Goal: Task Accomplishment & Management: Use online tool/utility

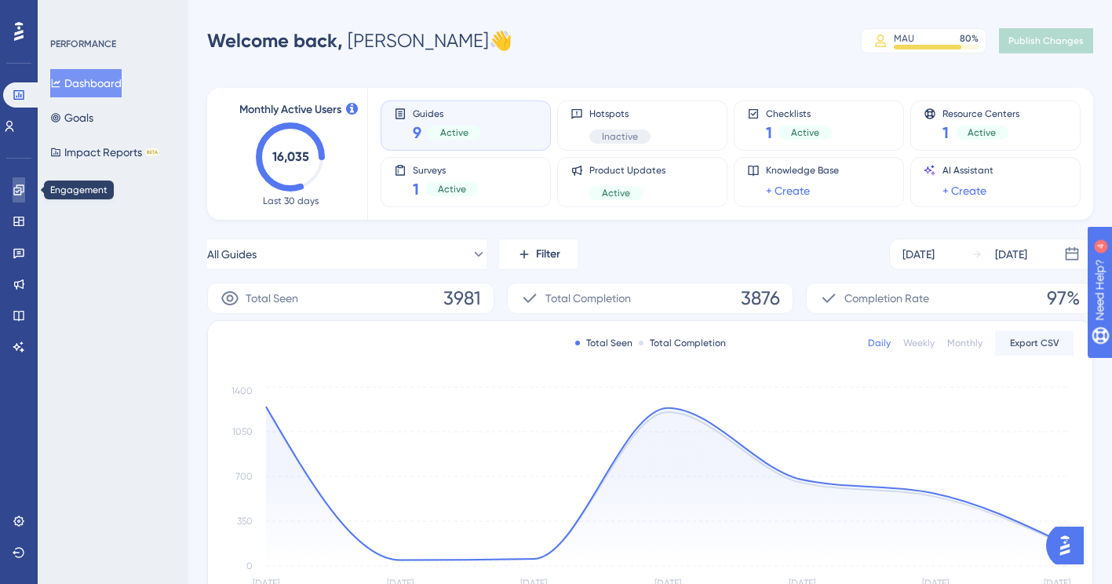
click at [13, 193] on link at bounding box center [19, 189] width 13 height 25
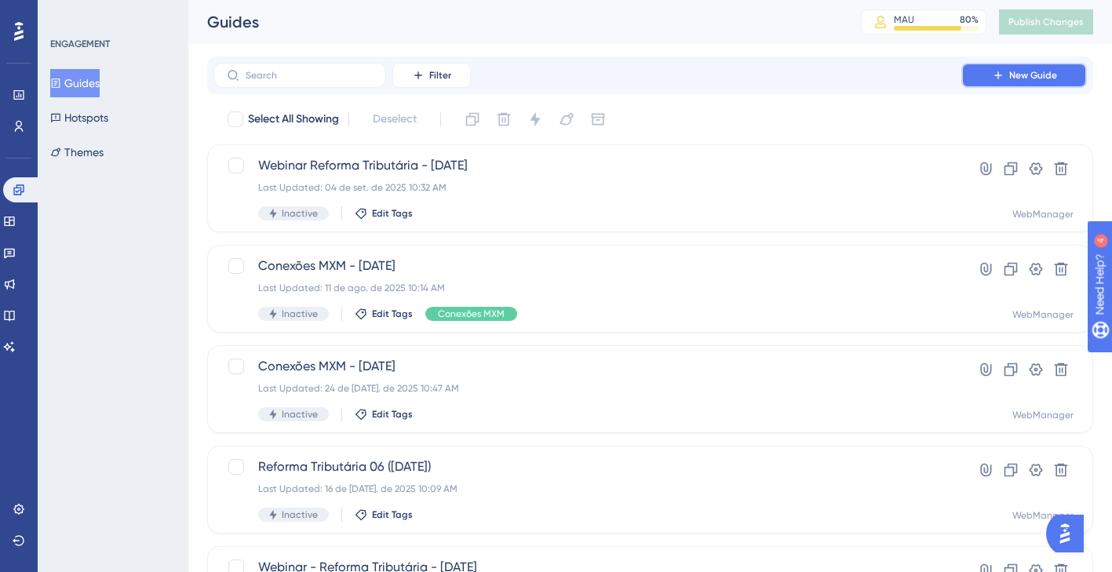
click at [1032, 74] on span "New Guide" at bounding box center [1033, 75] width 48 height 13
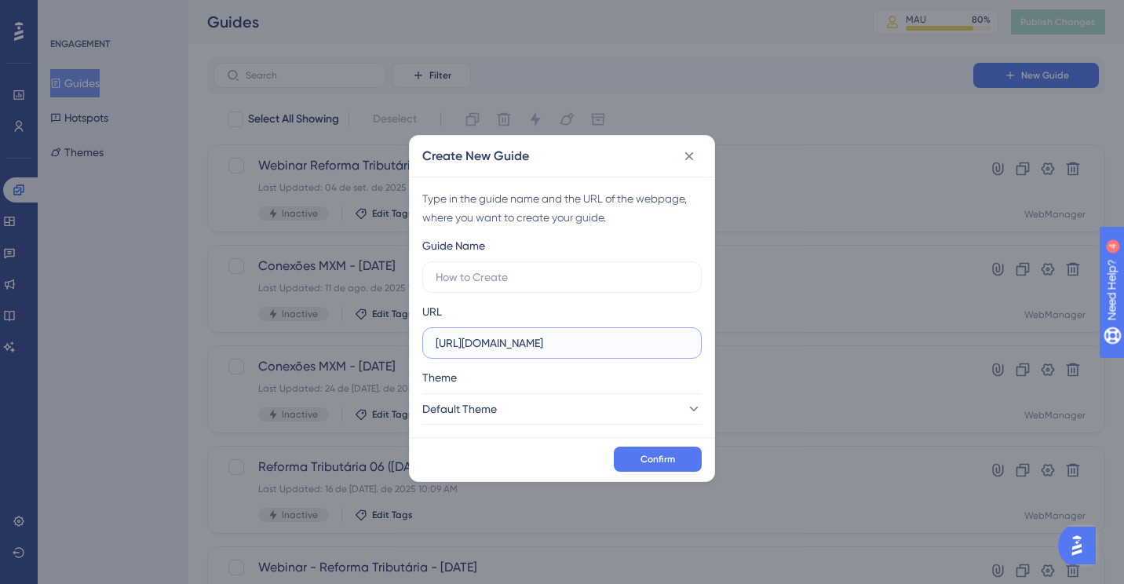
click at [530, 346] on input "[URL][DOMAIN_NAME]" at bounding box center [561, 342] width 253 height 17
paste input "[URL][DOMAIN_NAME]"
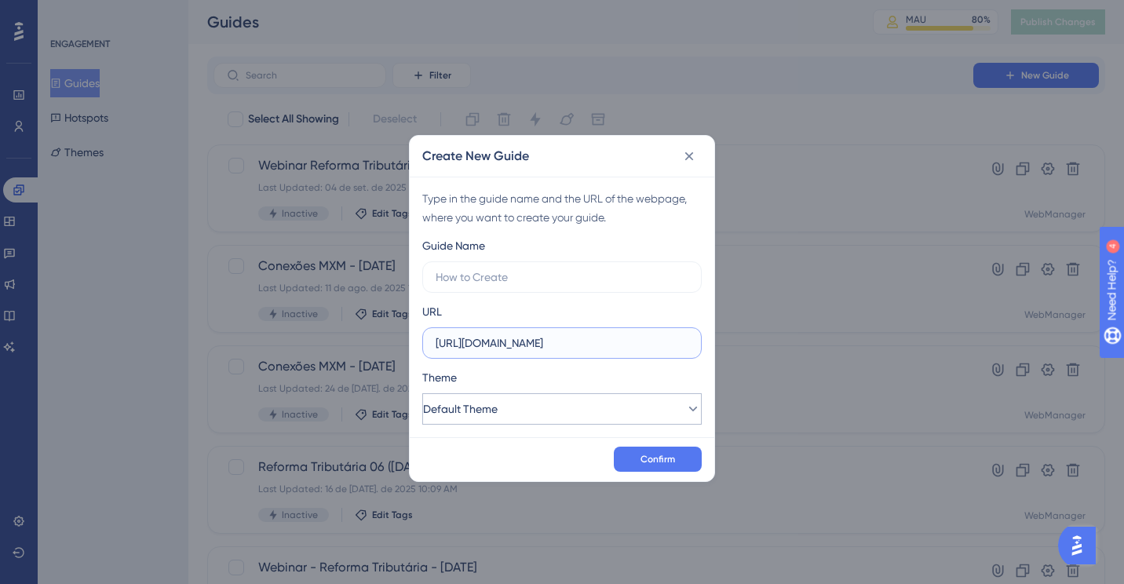
type input "[URL][DOMAIN_NAME]"
click at [604, 406] on button "Default Theme" at bounding box center [561, 408] width 279 height 31
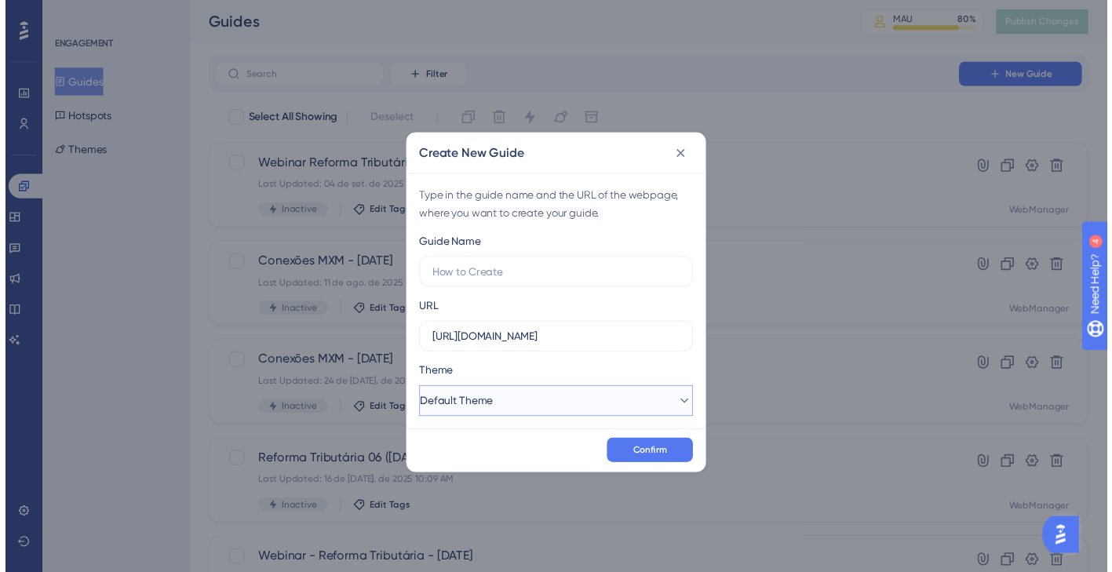
scroll to position [0, 0]
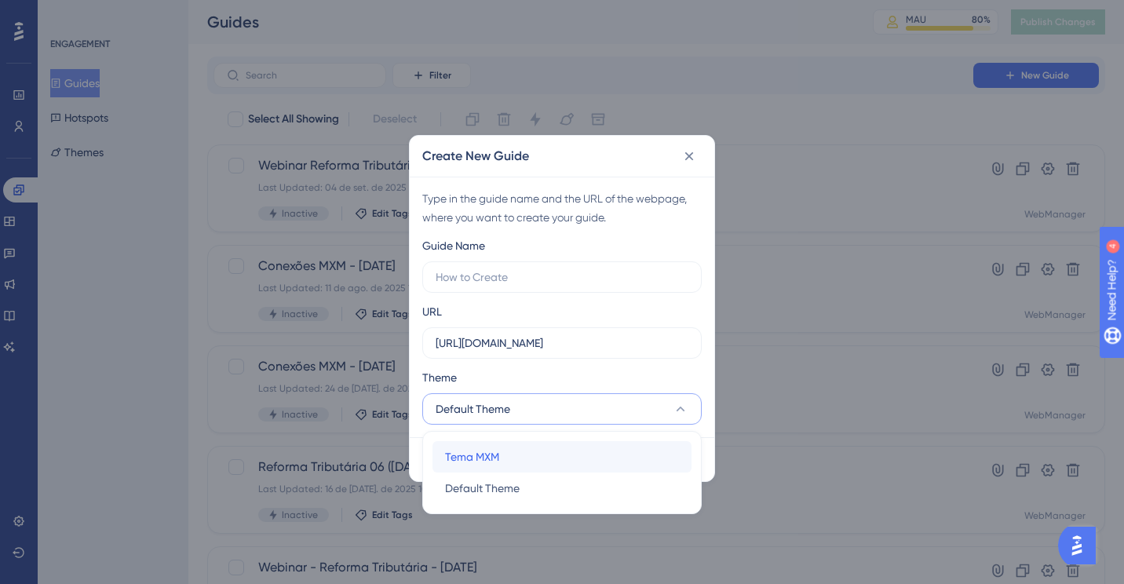
click at [544, 448] on div "Tema MXM Tema MXM" at bounding box center [562, 456] width 234 height 31
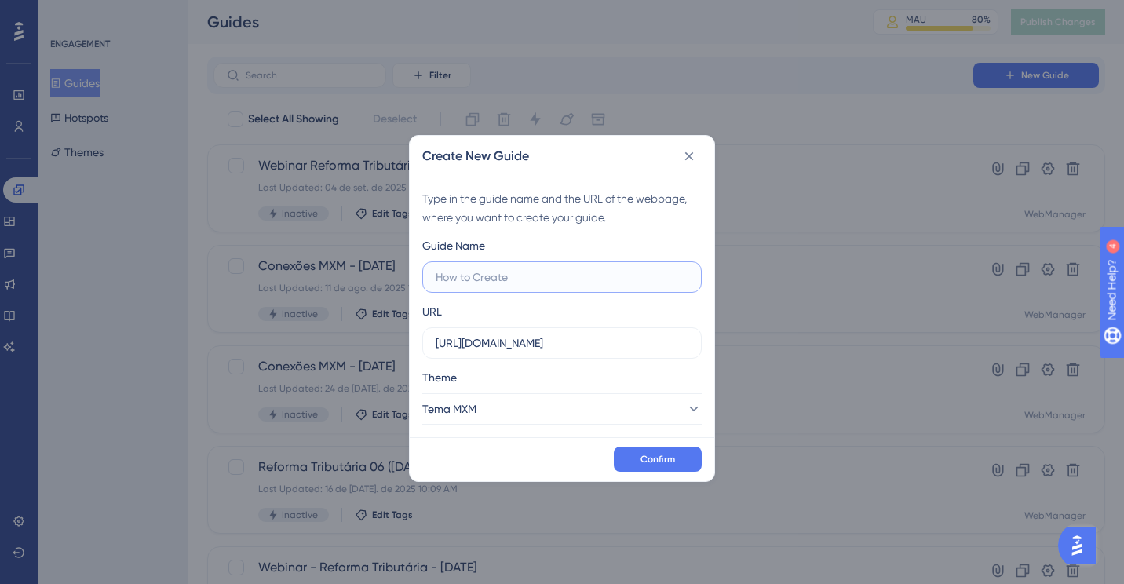
click at [539, 278] on input "text" at bounding box center [561, 276] width 253 height 17
click at [432, 271] on label "Webinar Reforma Tributária - [DATE]" at bounding box center [561, 276] width 279 height 31
click at [435, 271] on input "Webinar Reforma Tributária - [DATE]" at bounding box center [561, 276] width 253 height 17
click at [443, 275] on input "Webinar Reforma Tributária - [DATE]" at bounding box center [561, 276] width 253 height 17
click at [436, 279] on input "Webinar Reforma Tributária - [DATE]" at bounding box center [561, 276] width 253 height 17
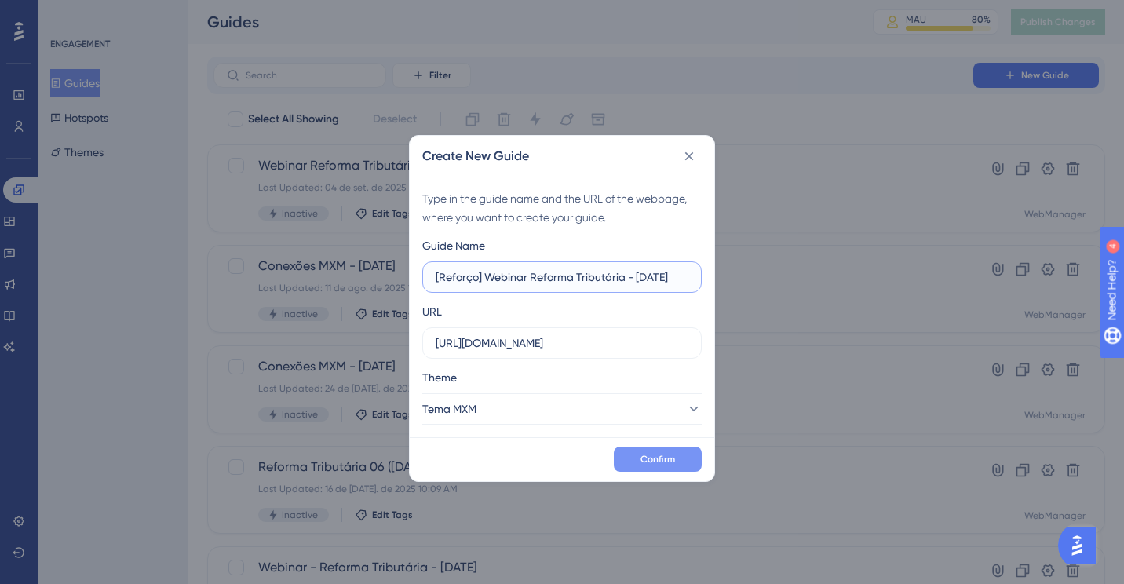
type input "[Reforço] Webinar Reforma Tributária - [DATE]"
click at [661, 463] on span "Confirm" at bounding box center [657, 459] width 35 height 13
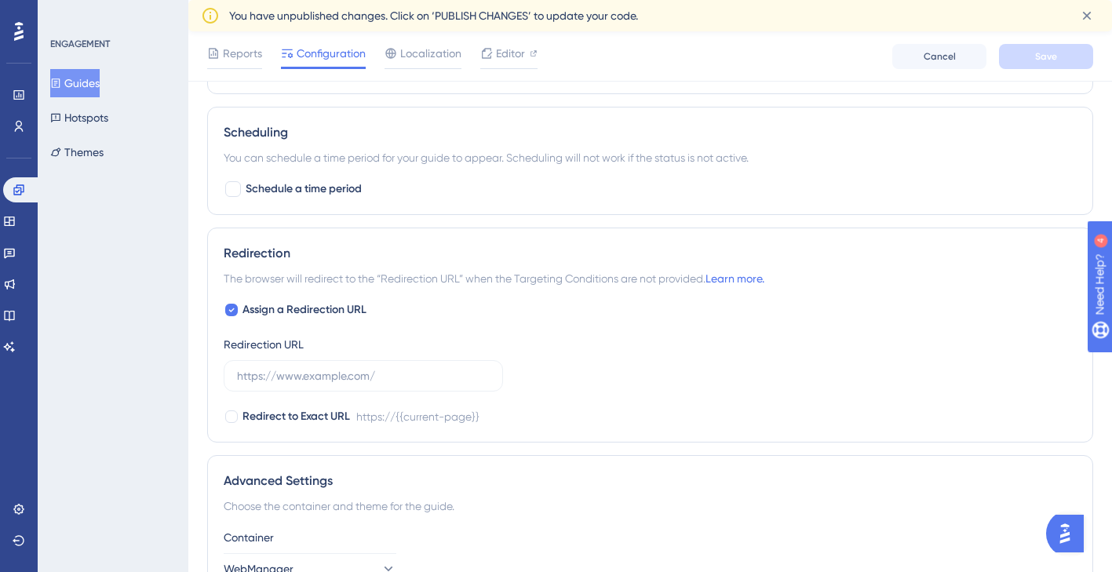
scroll to position [1052, 0]
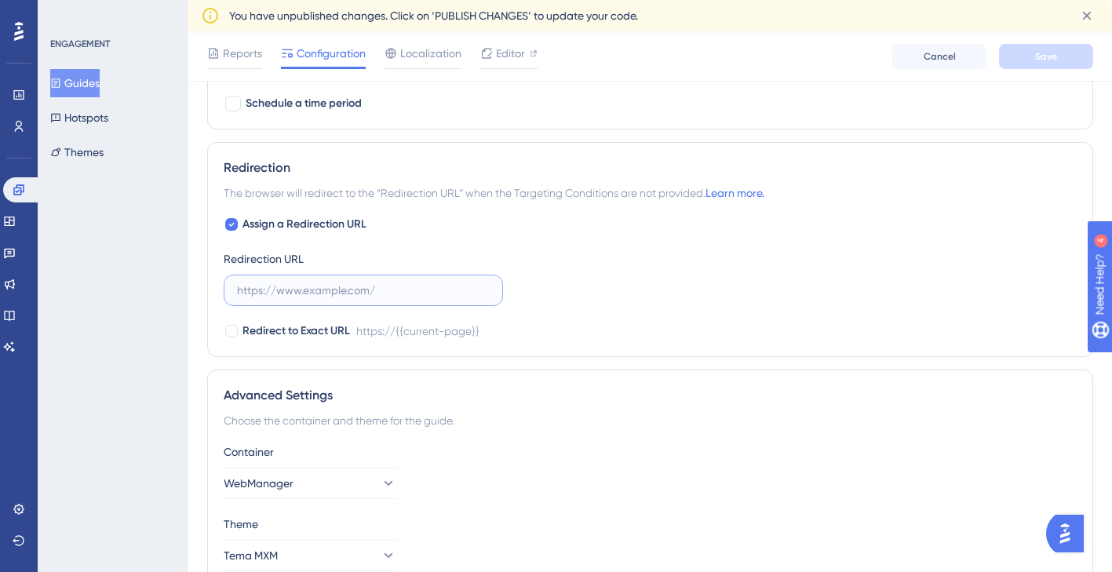
click at [407, 293] on input "text" at bounding box center [363, 290] width 253 height 17
paste input "[URL][DOMAIN_NAME]"
type input "[URL][DOMAIN_NAME]"
click at [648, 324] on div "Redirect to Exact URL https://{{current-page}}/principal/dashboard" at bounding box center [650, 331] width 853 height 19
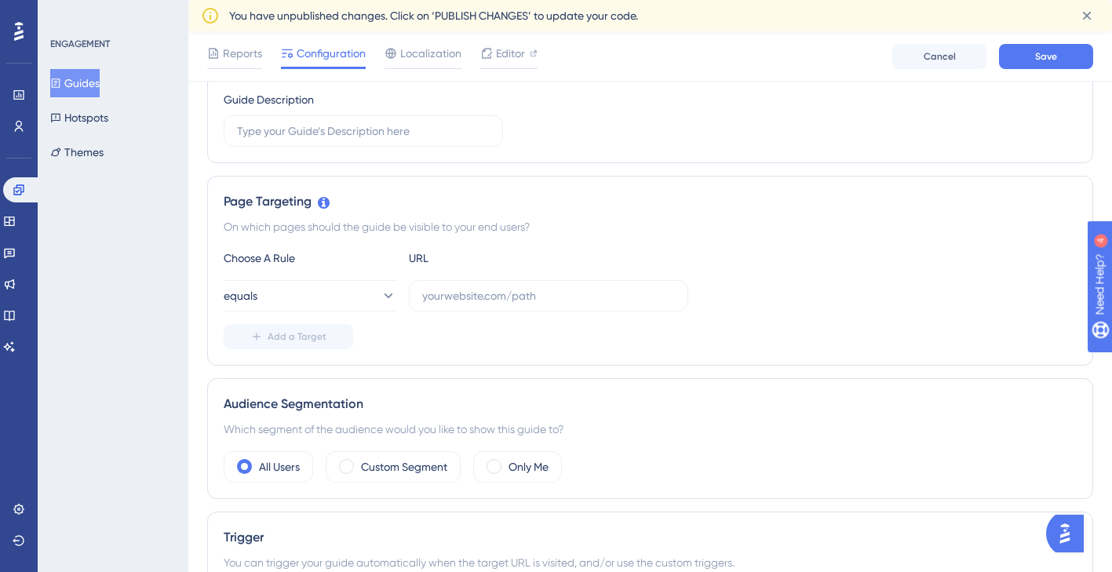
scroll to position [32, 0]
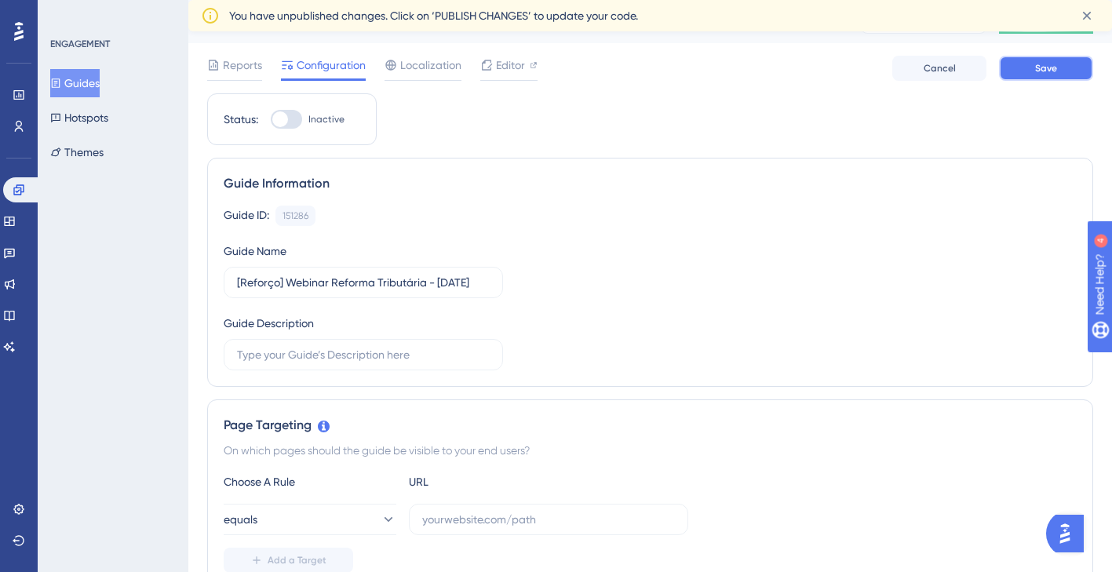
click at [1055, 78] on button "Save" at bounding box center [1046, 68] width 94 height 25
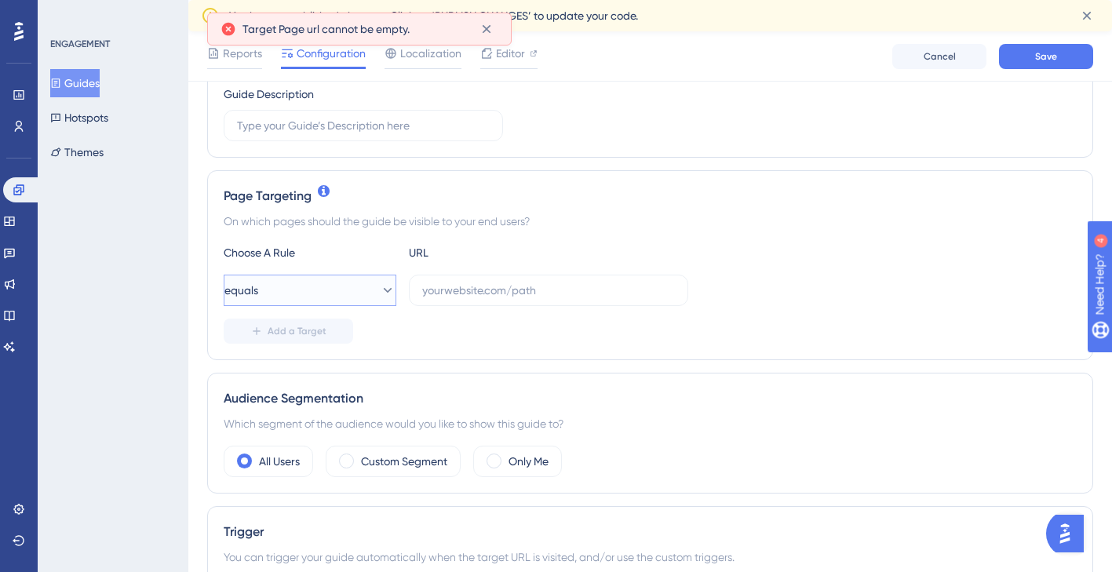
click at [297, 297] on button "equals" at bounding box center [310, 290] width 173 height 31
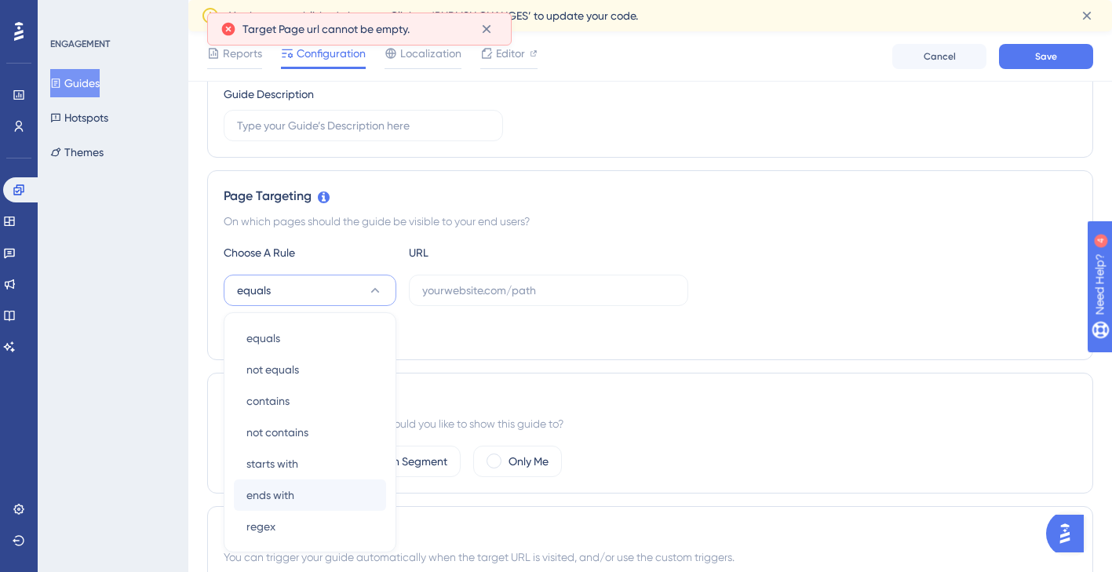
scroll to position [414, 0]
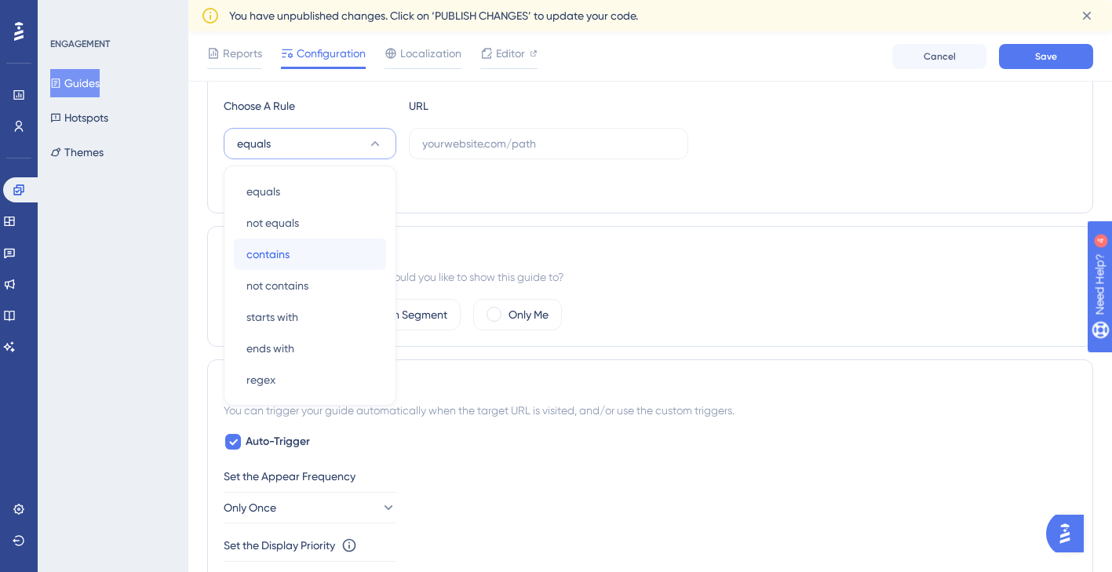
click at [301, 254] on div "contains contains" at bounding box center [309, 254] width 127 height 31
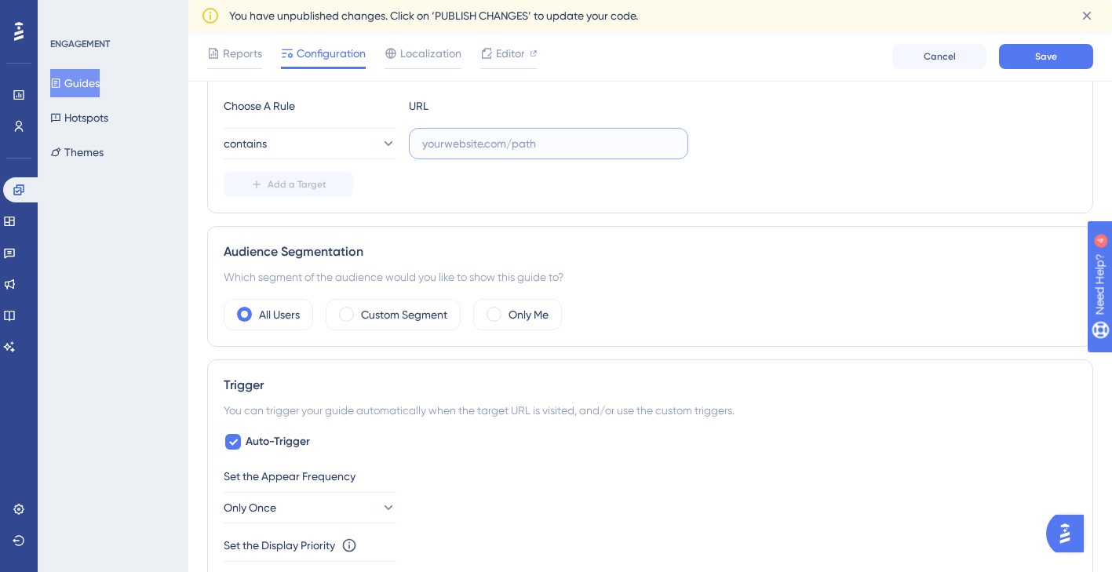
click at [467, 149] on input "text" at bounding box center [548, 143] width 253 height 17
type input "/principal/dashboard"
click at [756, 204] on div "Page Targeting On which pages should the guide be visible to your end users? Ch…" at bounding box center [650, 119] width 886 height 190
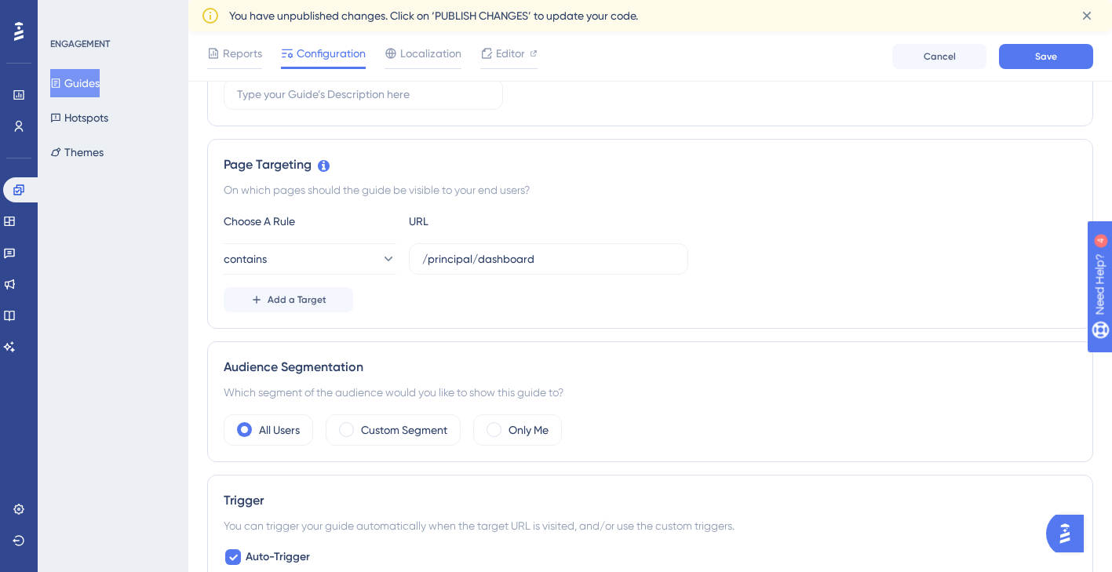
scroll to position [179, 0]
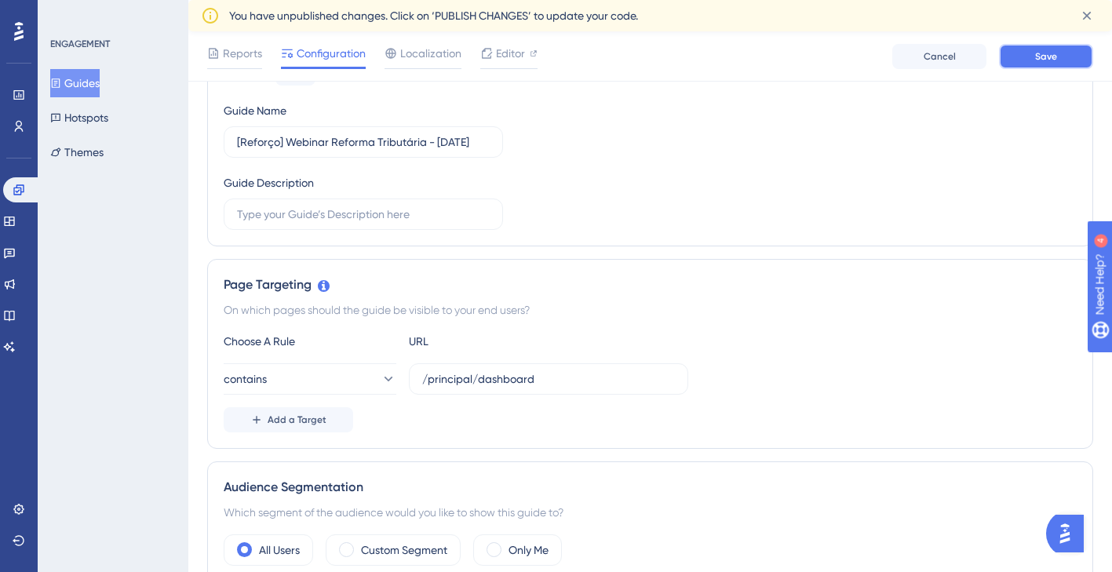
click at [1043, 59] on span "Save" at bounding box center [1046, 56] width 22 height 13
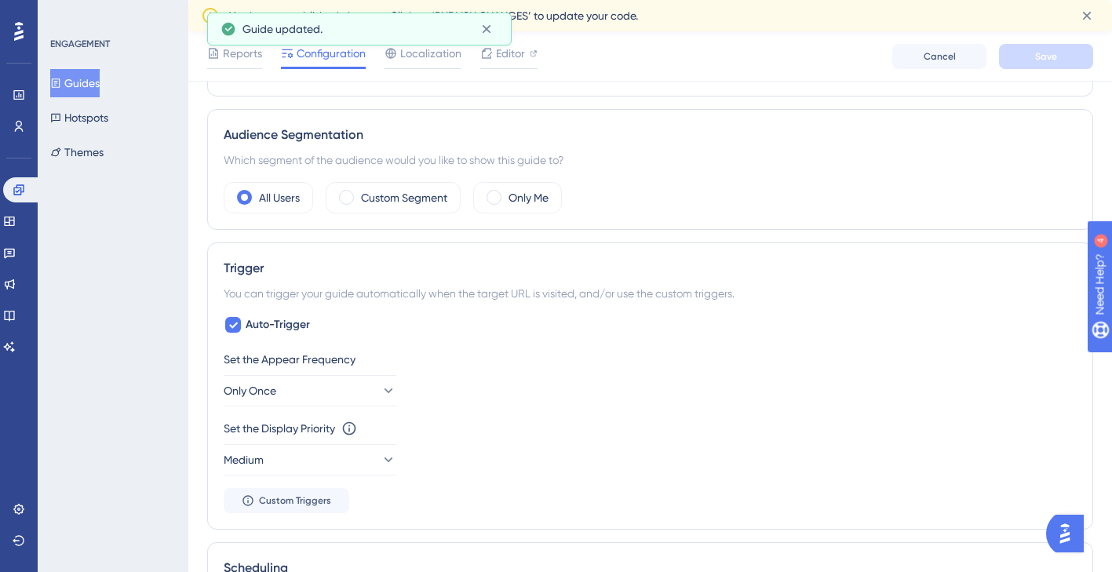
scroll to position [571, 0]
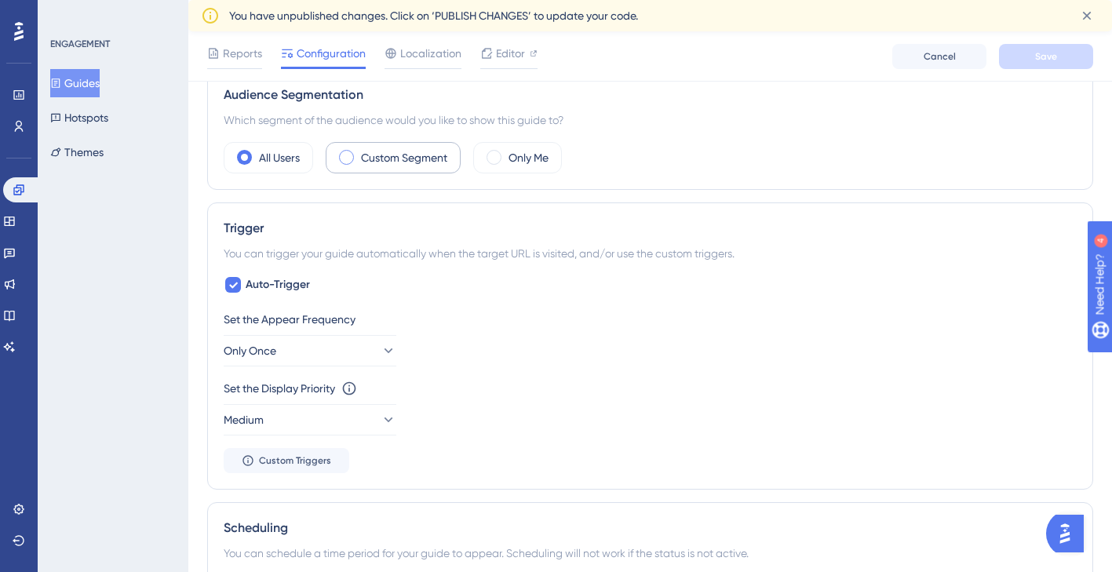
click at [411, 148] on label "Custom Segment" at bounding box center [404, 157] width 86 height 19
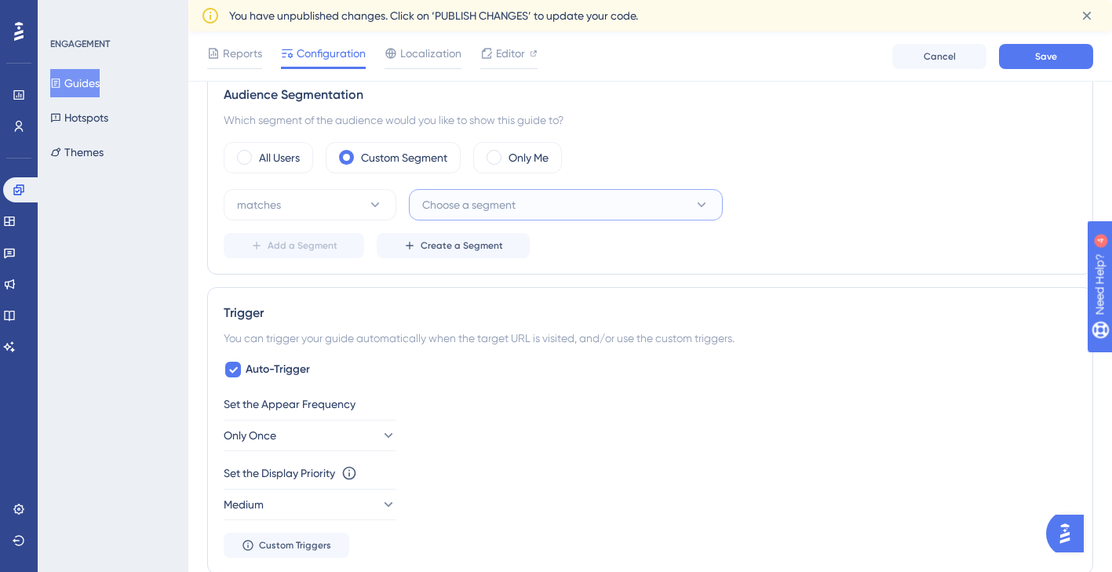
click at [519, 212] on button "Choose a segment" at bounding box center [566, 204] width 314 height 31
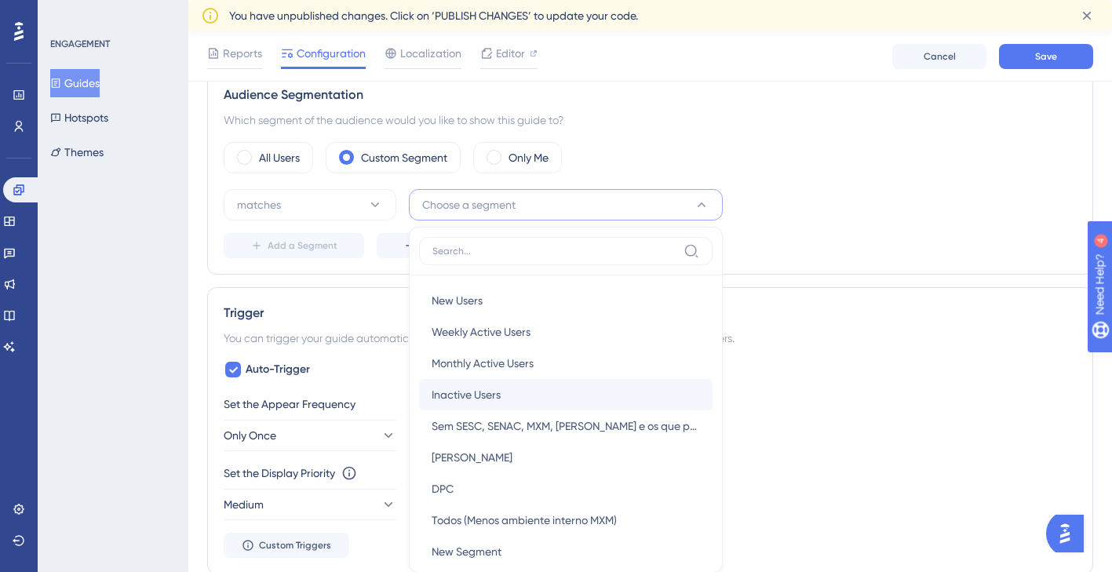
scroll to position [682, 0]
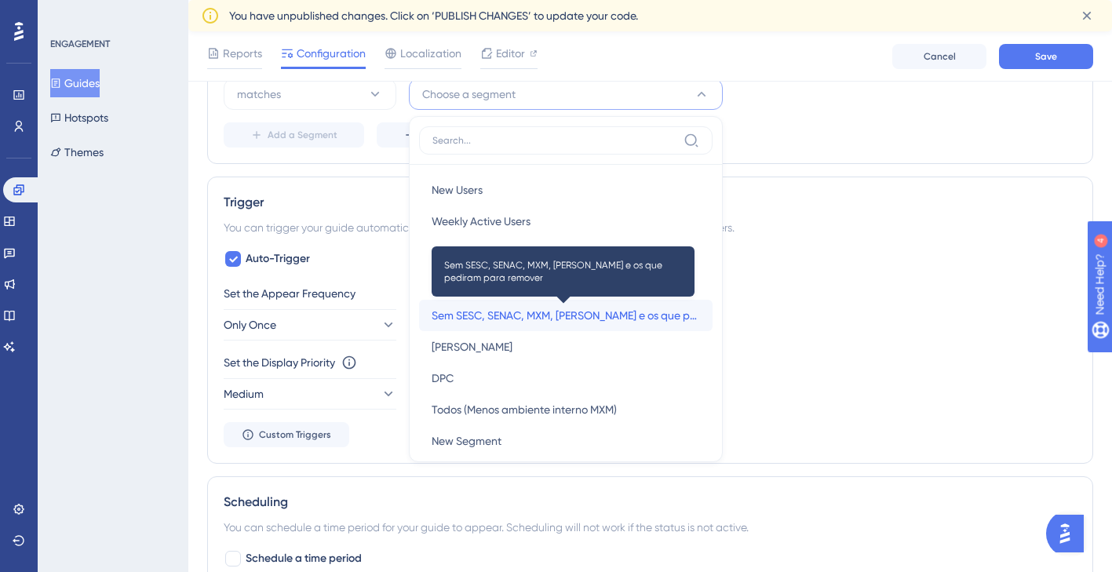
click at [541, 316] on span "Sem SESC, SENAC, MXM, [PERSON_NAME] e os que pediram para remover" at bounding box center [566, 315] width 268 height 19
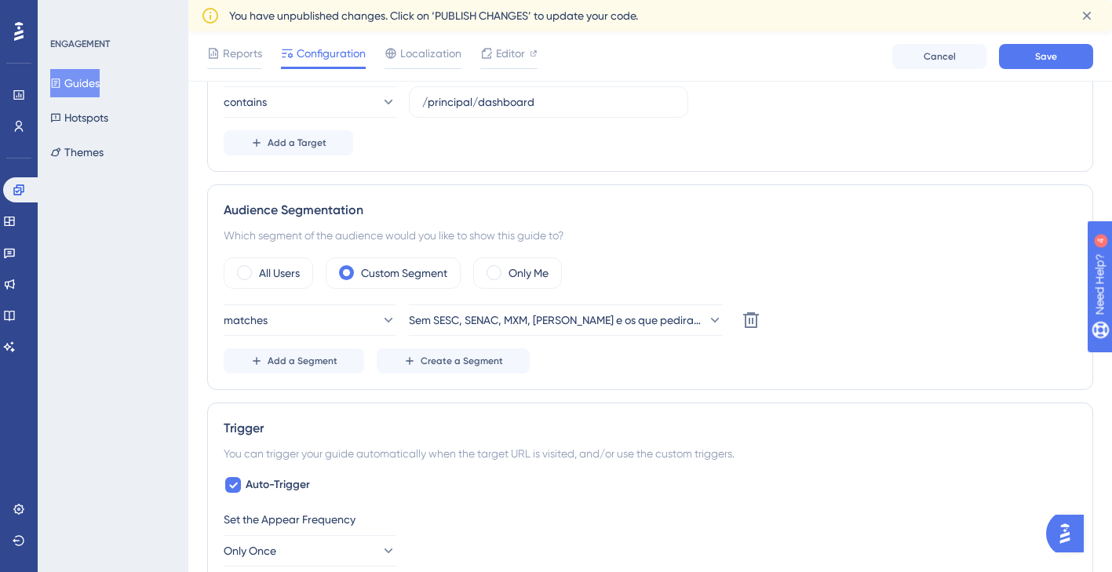
scroll to position [446, 0]
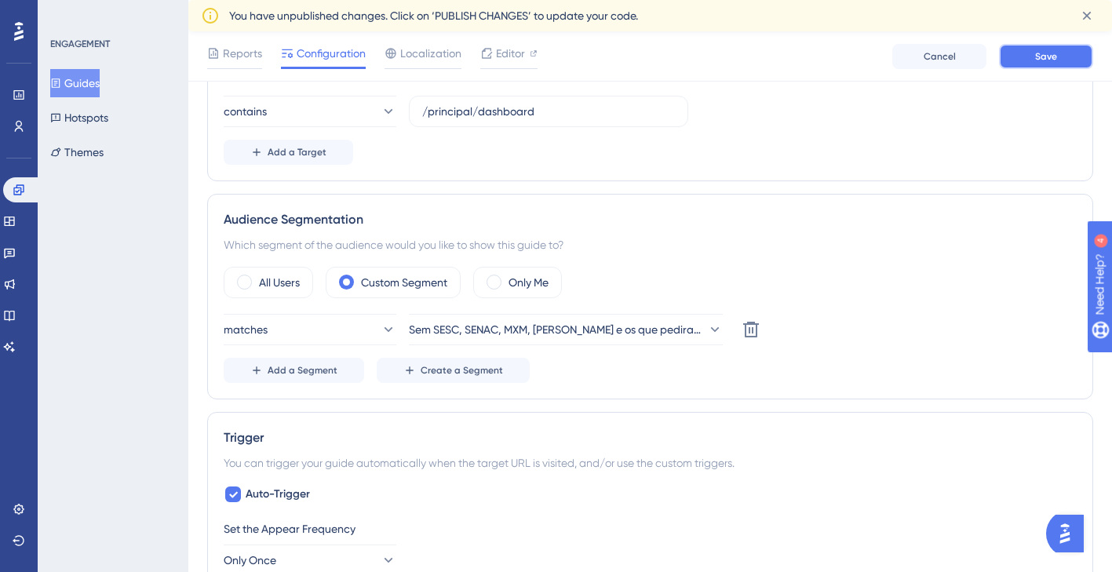
click at [1035, 64] on button "Save" at bounding box center [1046, 56] width 94 height 25
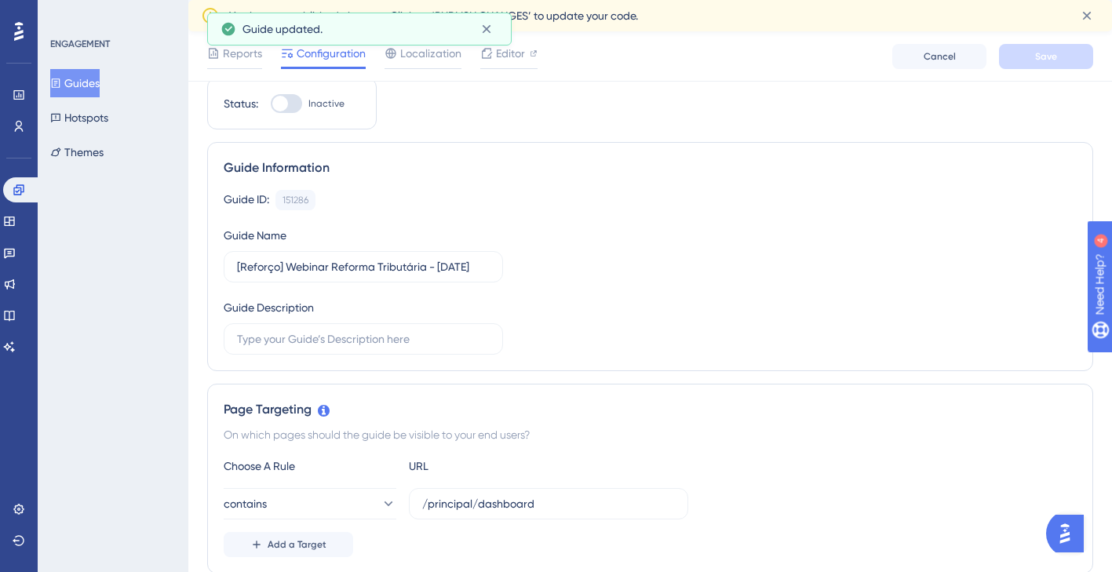
scroll to position [0, 0]
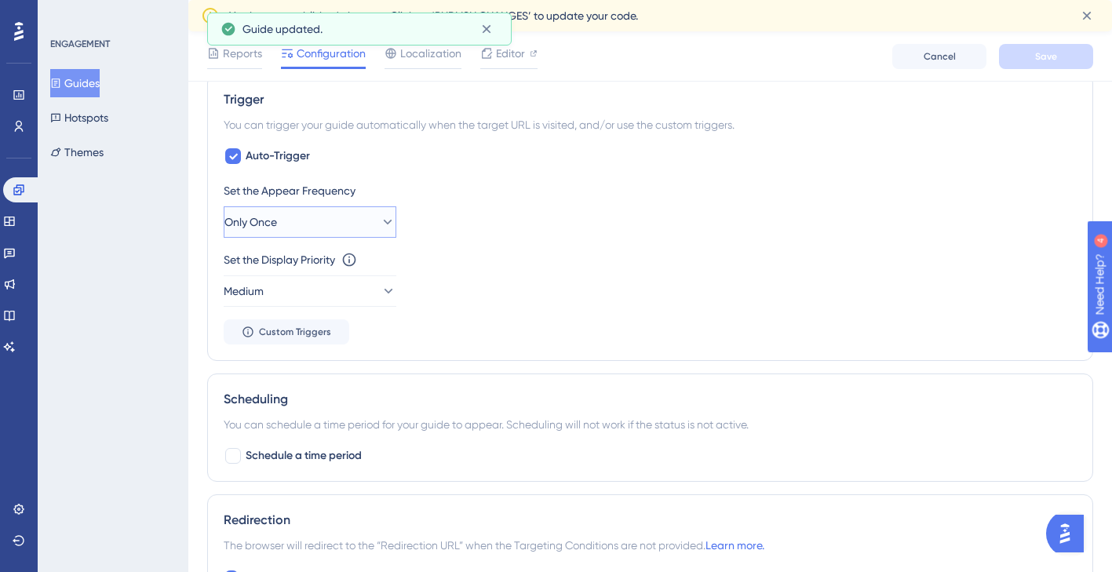
click at [349, 220] on button "Only Once" at bounding box center [310, 221] width 173 height 31
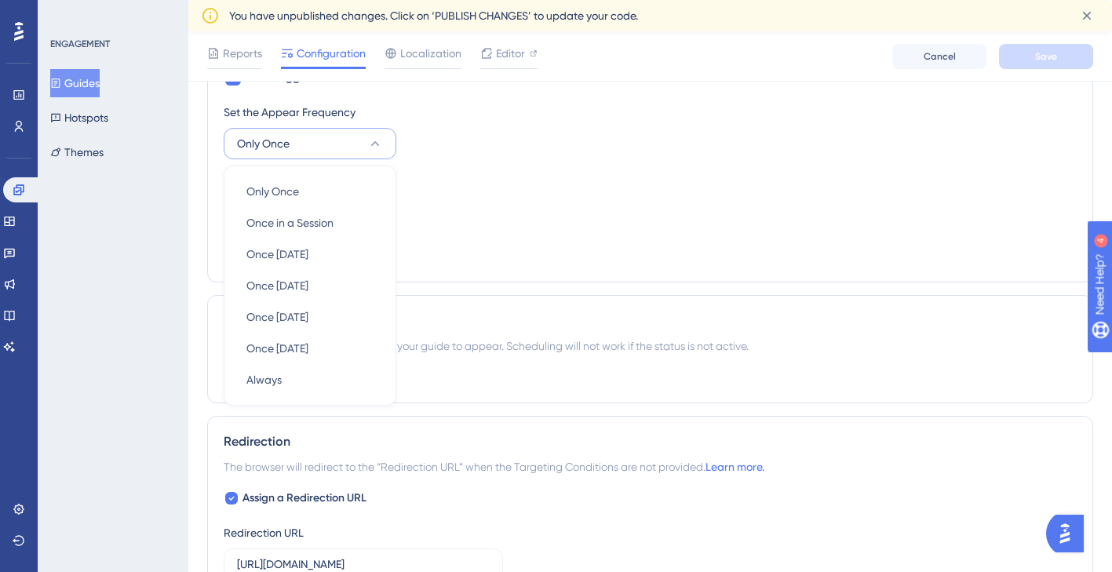
click at [486, 169] on div "Set the Appear Frequency Only Once Only Once Only Once Once in a Session Once i…" at bounding box center [650, 184] width 853 height 163
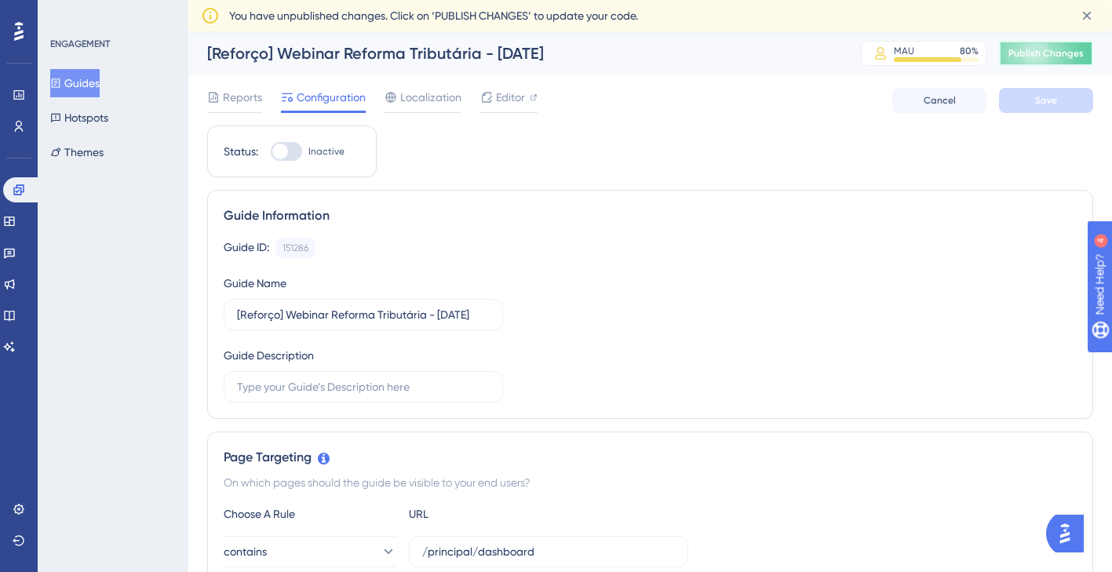
click at [1045, 53] on span "Publish Changes" at bounding box center [1045, 53] width 75 height 13
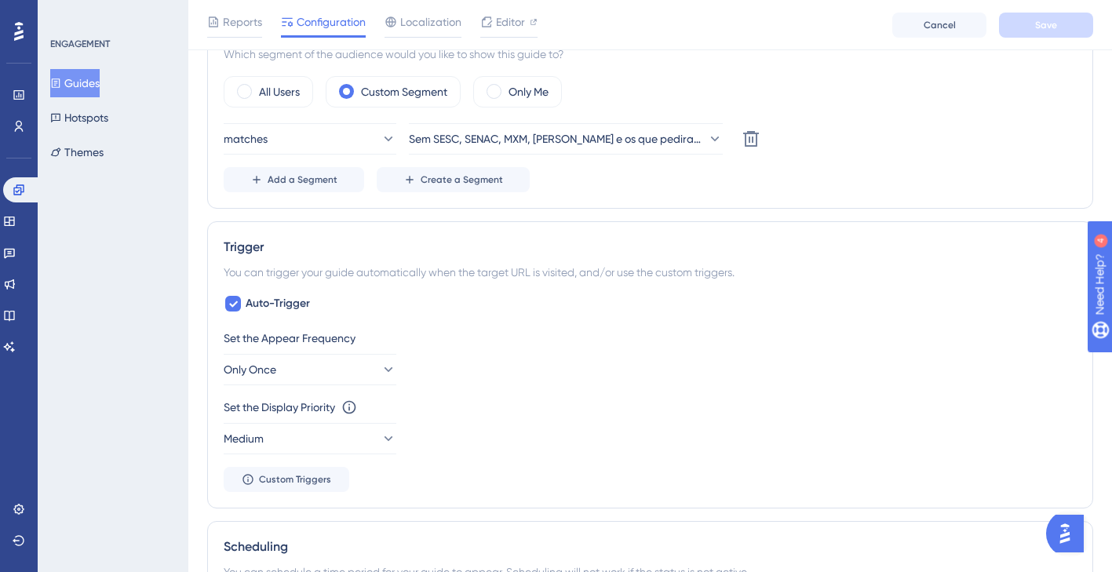
scroll to position [785, 0]
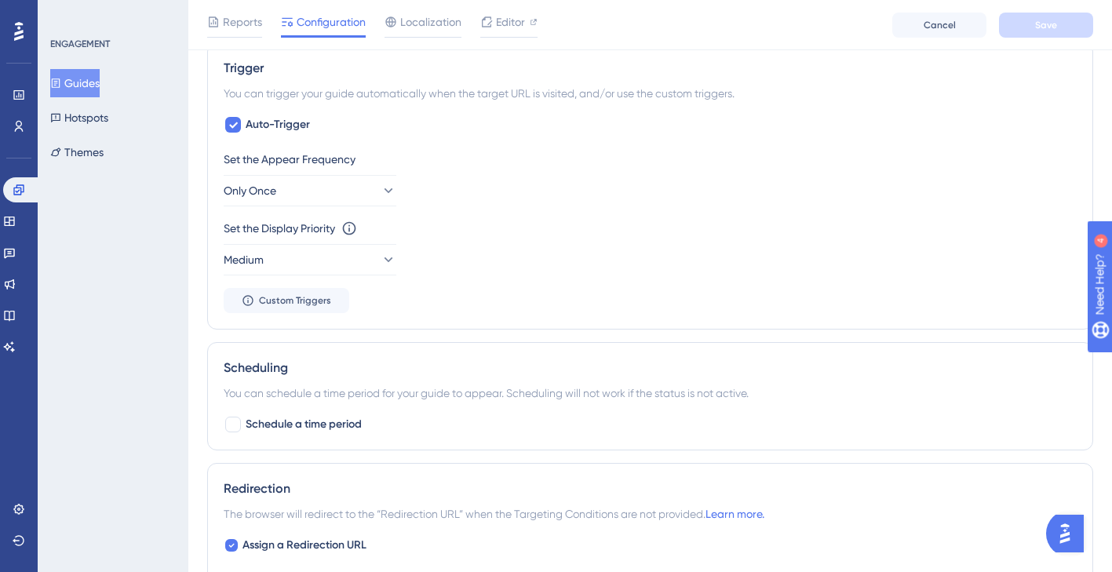
click at [1025, 453] on div "Status: Inactive Guide Information Guide ID: 151286 Copy Guide Name [Reforço] W…" at bounding box center [650, 118] width 886 height 1605
click at [1044, 385] on div "You can schedule a time period for your guide to appear. Scheduling will not wo…" at bounding box center [650, 393] width 853 height 19
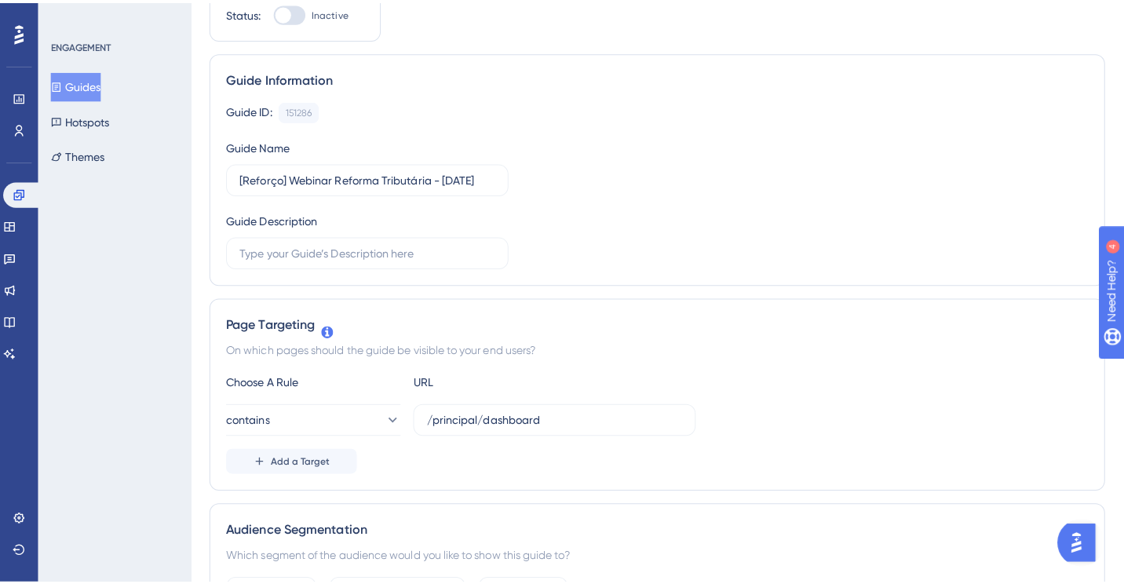
scroll to position [0, 0]
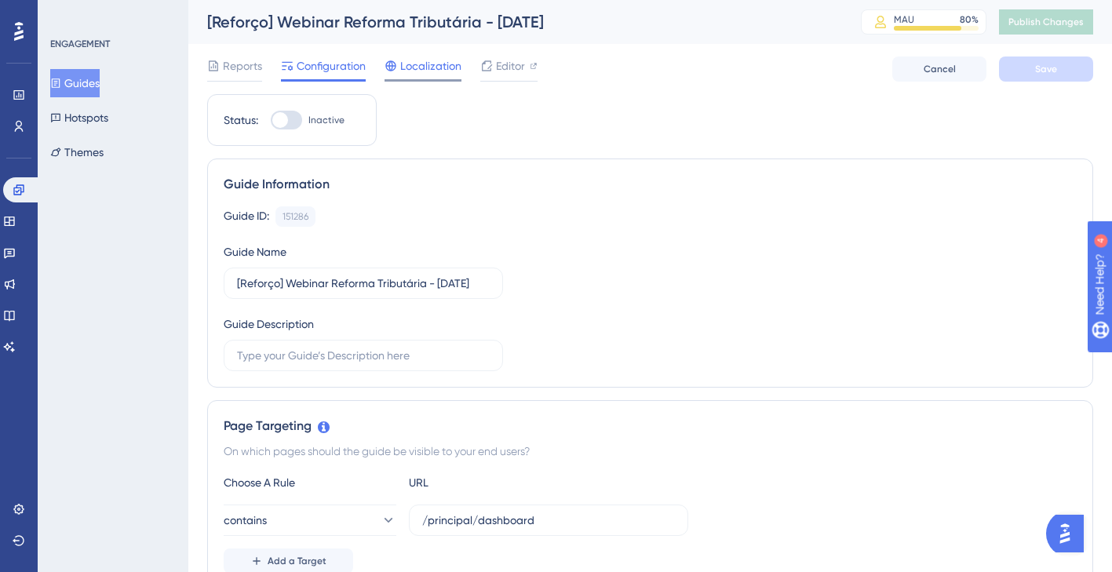
click at [430, 61] on span "Localization" at bounding box center [430, 65] width 61 height 19
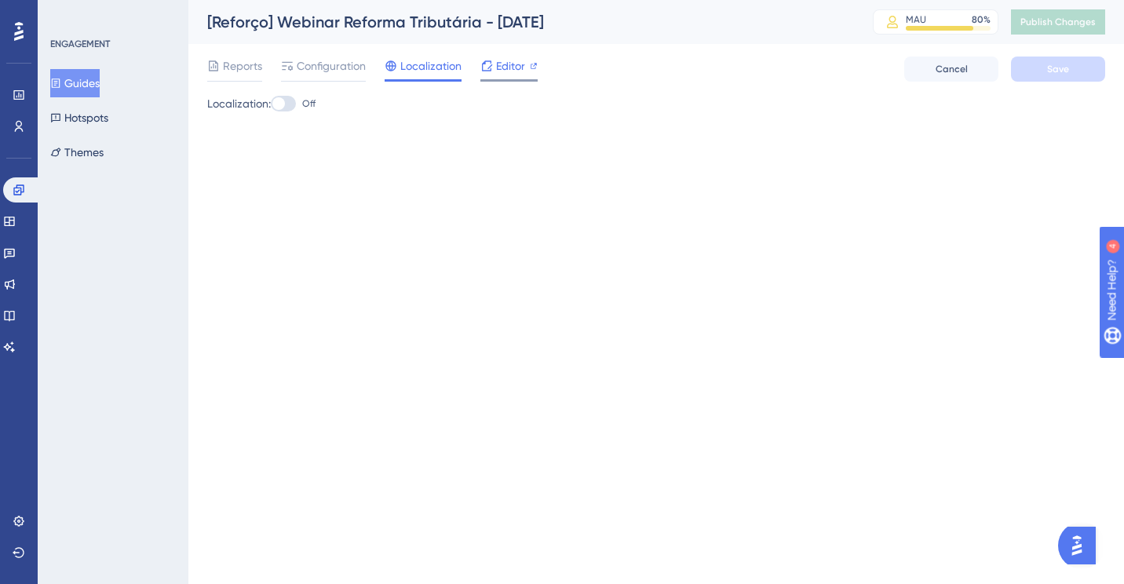
click at [494, 68] on div "Editor" at bounding box center [508, 65] width 57 height 19
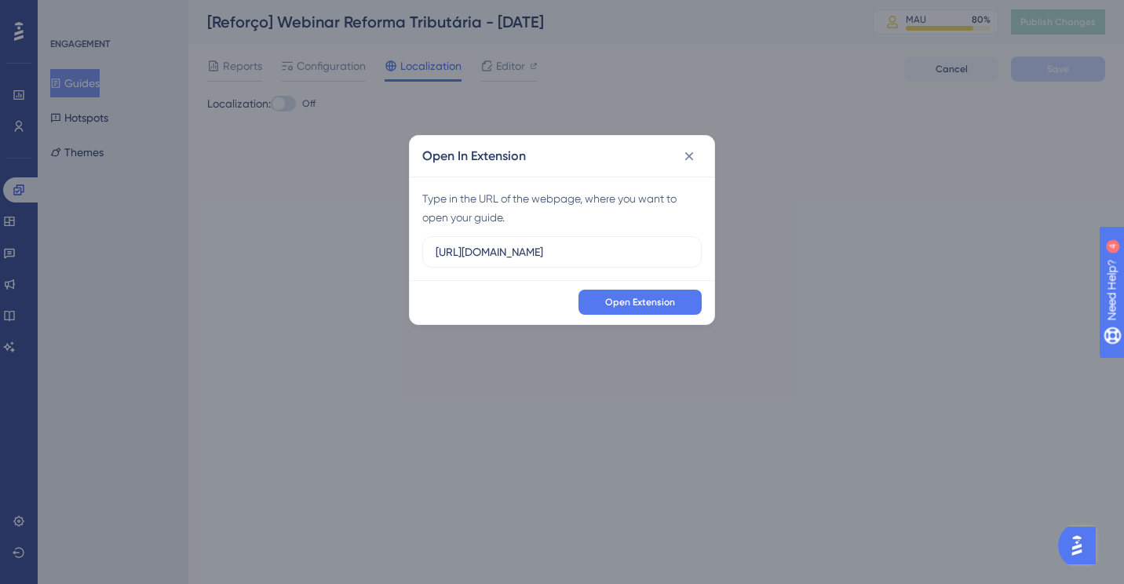
scroll to position [0, 42]
click at [588, 248] on input "[URL][DOMAIN_NAME]" at bounding box center [561, 251] width 253 height 17
click at [689, 148] on button at bounding box center [688, 156] width 25 height 25
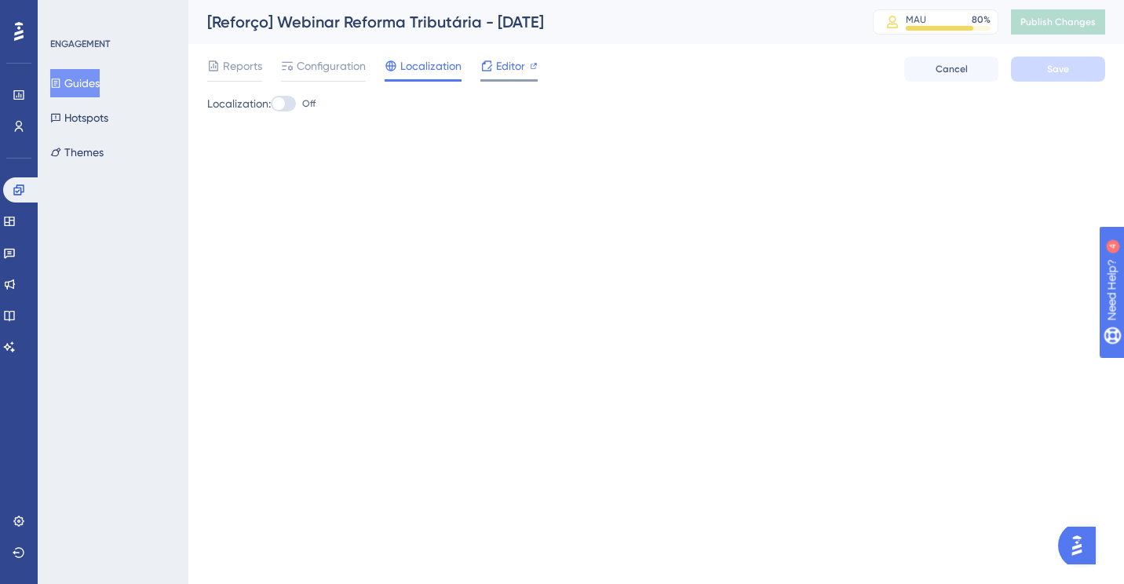
click at [514, 67] on span "Editor" at bounding box center [510, 65] width 29 height 19
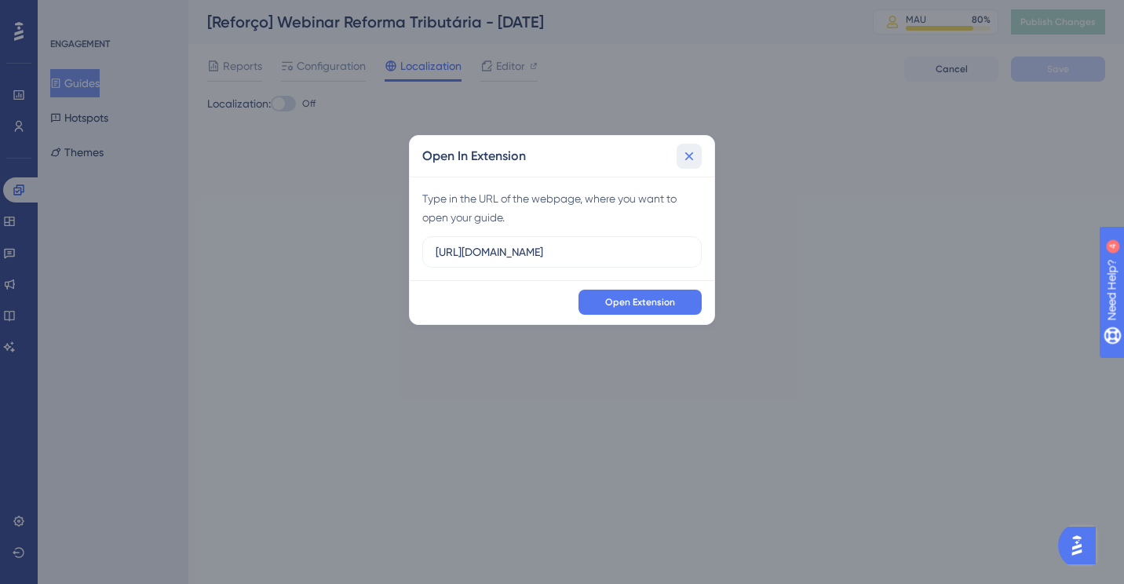
click at [690, 155] on icon at bounding box center [689, 156] width 9 height 9
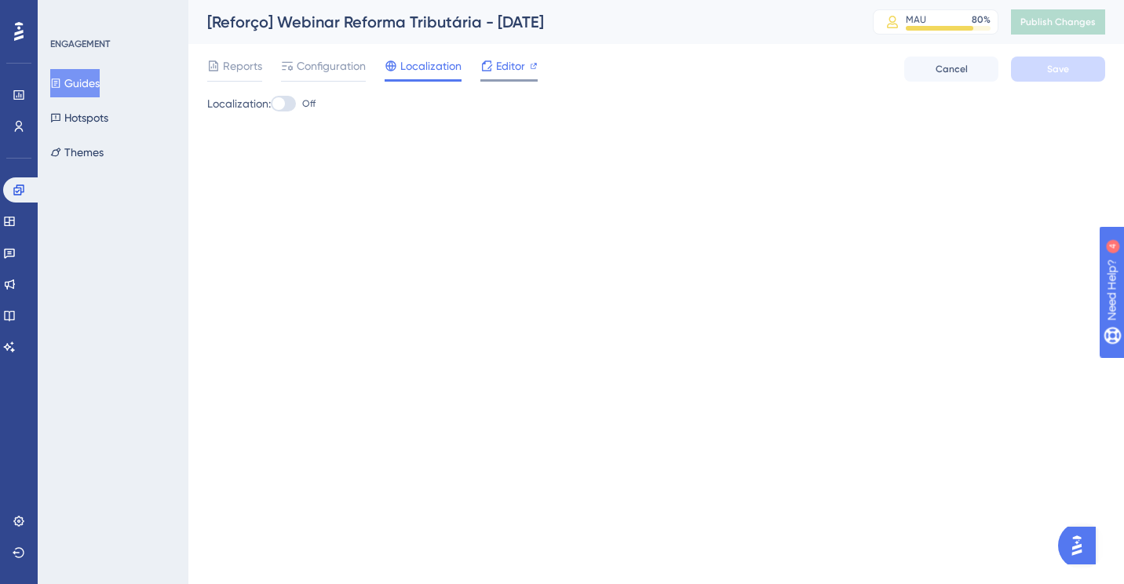
click at [512, 67] on span "Editor" at bounding box center [510, 65] width 29 height 19
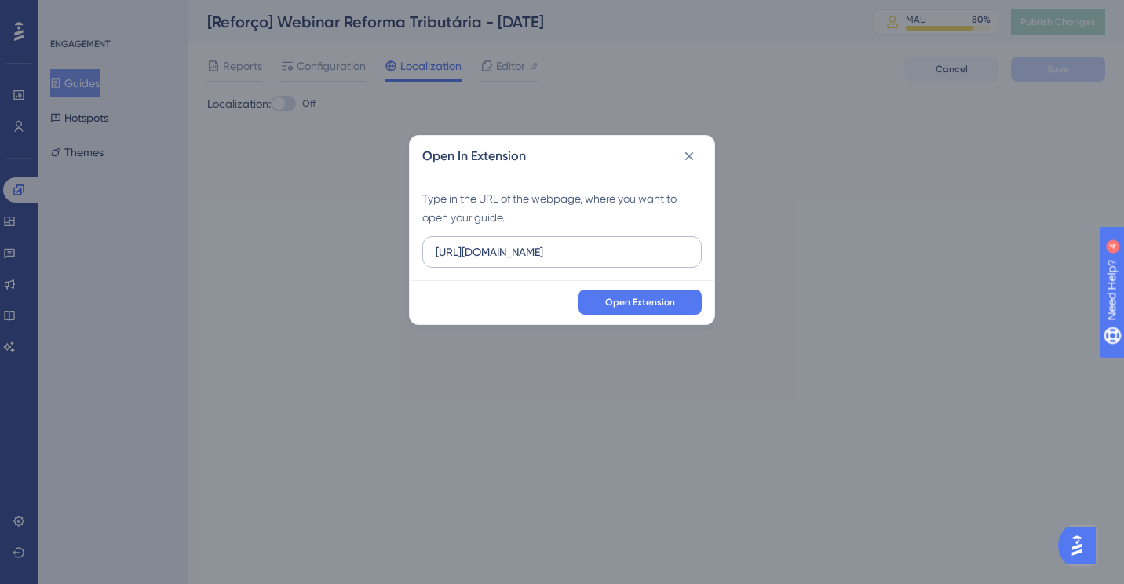
click at [604, 262] on label "[URL][DOMAIN_NAME]" at bounding box center [561, 251] width 279 height 31
click at [604, 260] on input "[URL][DOMAIN_NAME]" at bounding box center [561, 251] width 253 height 17
click at [604, 262] on label "[URL][DOMAIN_NAME]" at bounding box center [561, 251] width 279 height 31
click at [604, 260] on input "[URL][DOMAIN_NAME]" at bounding box center [561, 251] width 253 height 17
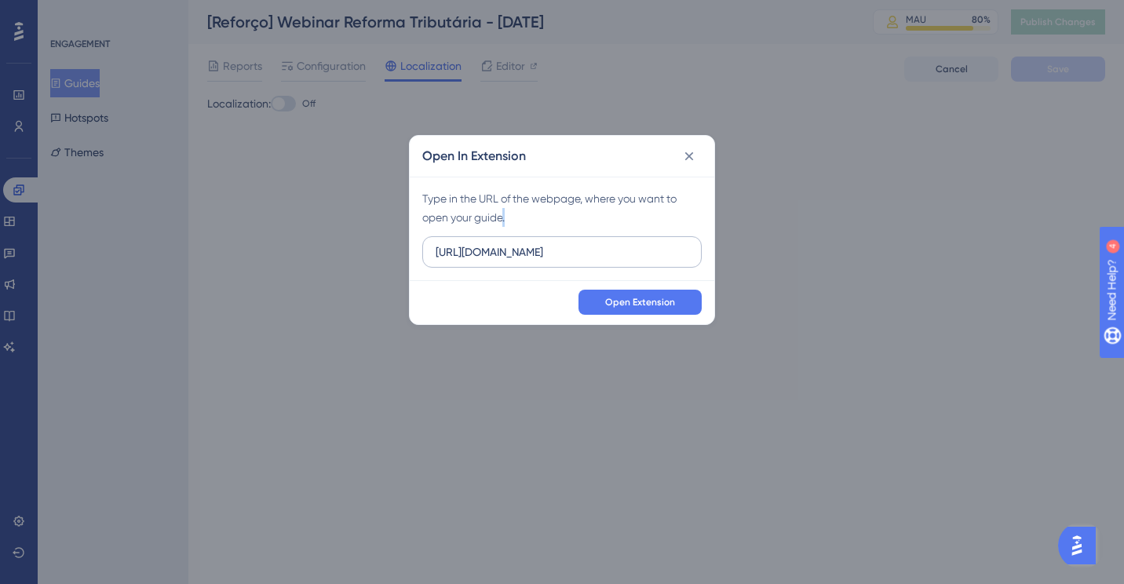
scroll to position [0, 0]
click at [603, 262] on label "[URL][DOMAIN_NAME]" at bounding box center [561, 251] width 279 height 31
click at [603, 260] on input "[URL][DOMAIN_NAME]" at bounding box center [561, 251] width 253 height 17
click at [603, 255] on input "[URL][DOMAIN_NAME]" at bounding box center [561, 251] width 253 height 17
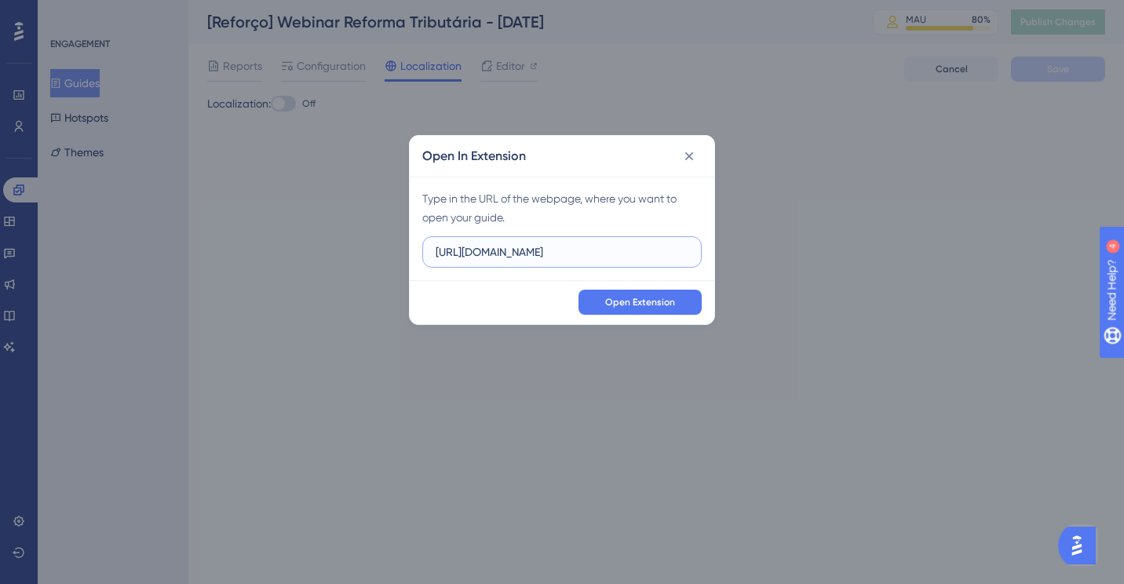
click at [603, 255] on input "[URL][DOMAIN_NAME]" at bounding box center [561, 251] width 253 height 17
paste input "[URL][DOMAIN_NAME]"
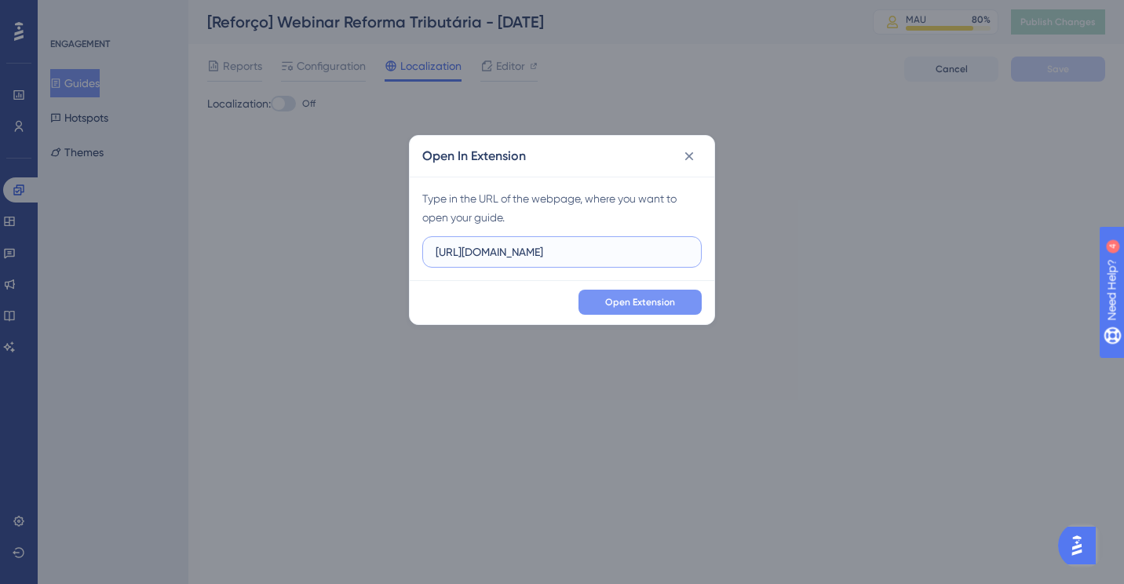
type input "[URL][DOMAIN_NAME]"
click at [622, 297] on span "Open Extension" at bounding box center [640, 302] width 70 height 13
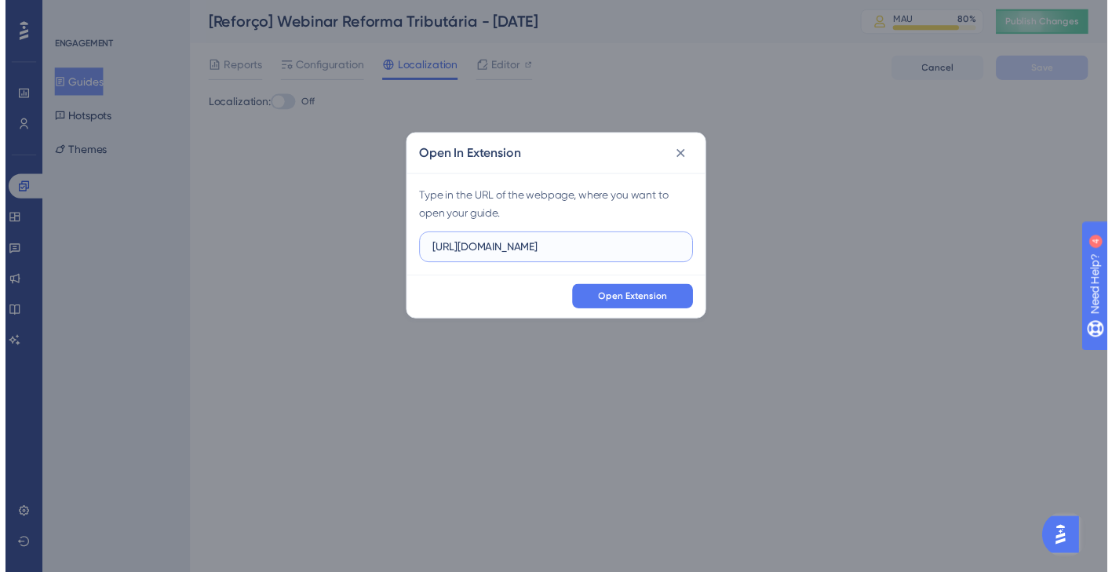
scroll to position [0, 0]
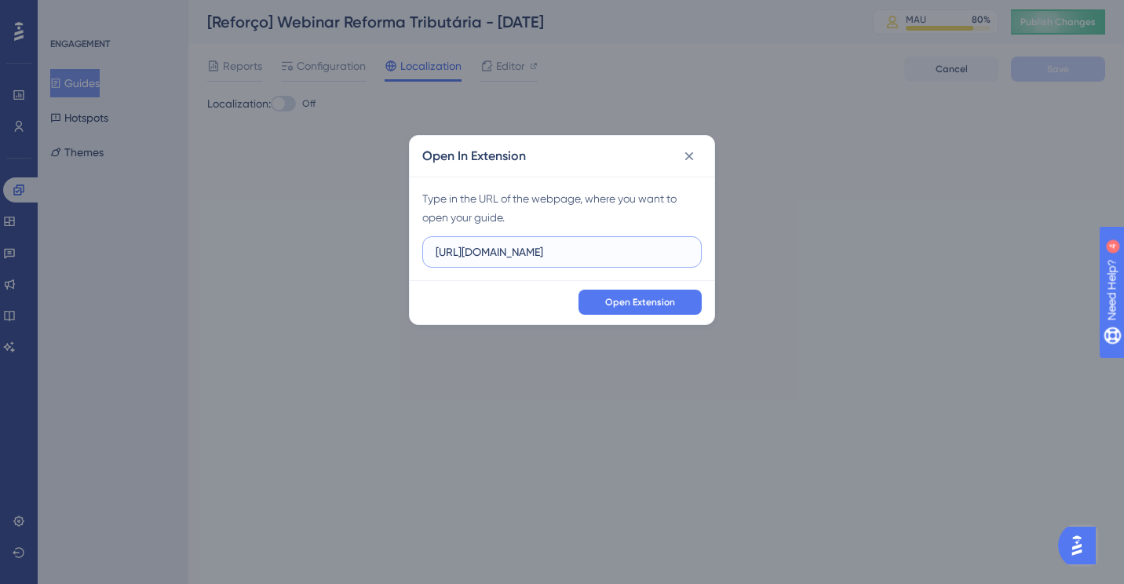
click at [648, 250] on input "[URL][DOMAIN_NAME]" at bounding box center [561, 251] width 253 height 17
click at [684, 153] on icon at bounding box center [689, 156] width 16 height 16
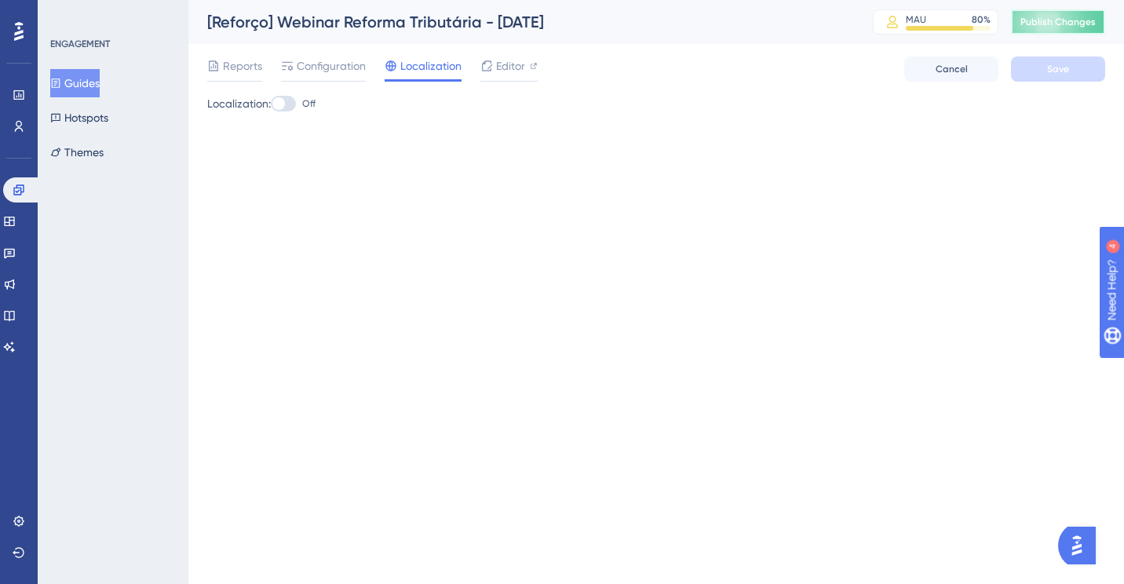
click at [1027, 25] on span "Publish Changes" at bounding box center [1057, 22] width 75 height 13
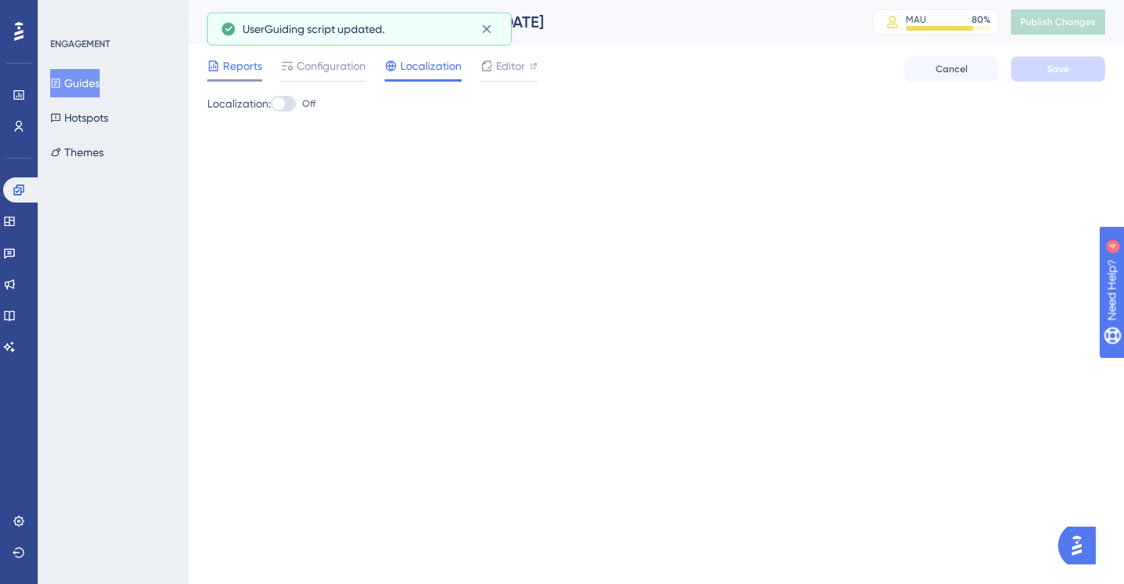
click at [244, 66] on span "Reports" at bounding box center [242, 65] width 39 height 19
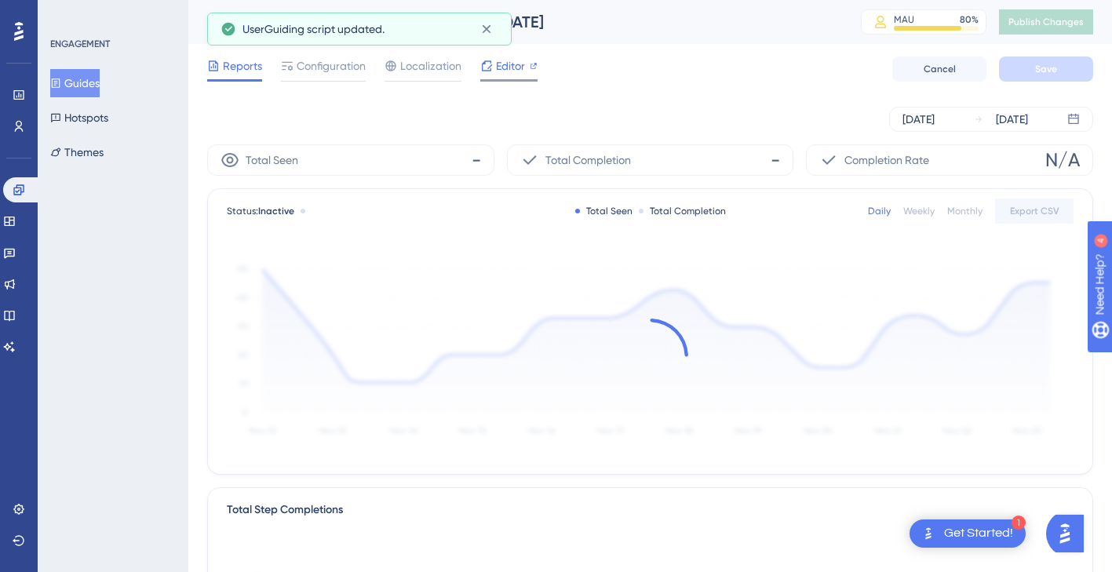
click at [489, 75] on div at bounding box center [486, 65] width 13 height 19
click at [300, 64] on span "Configuration" at bounding box center [331, 65] width 69 height 19
